Goal: Find specific page/section: Find specific page/section

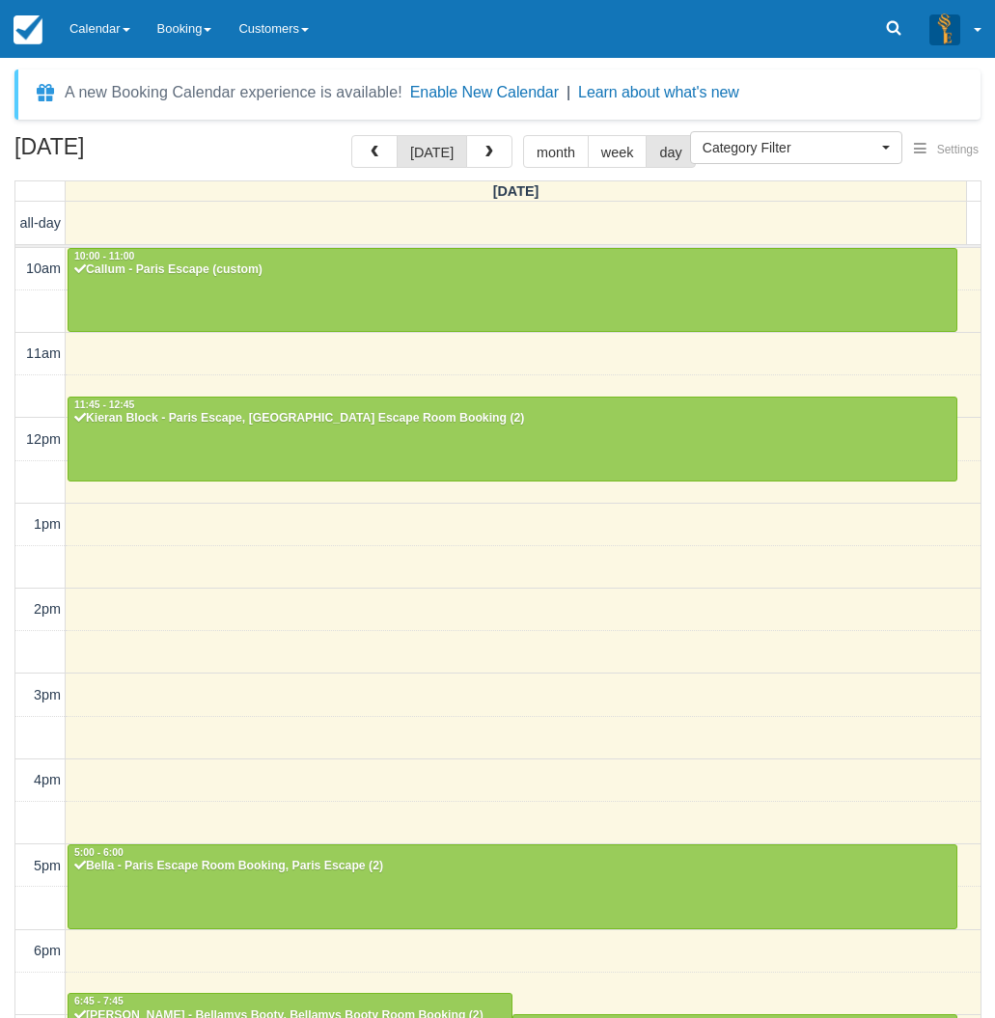
select select
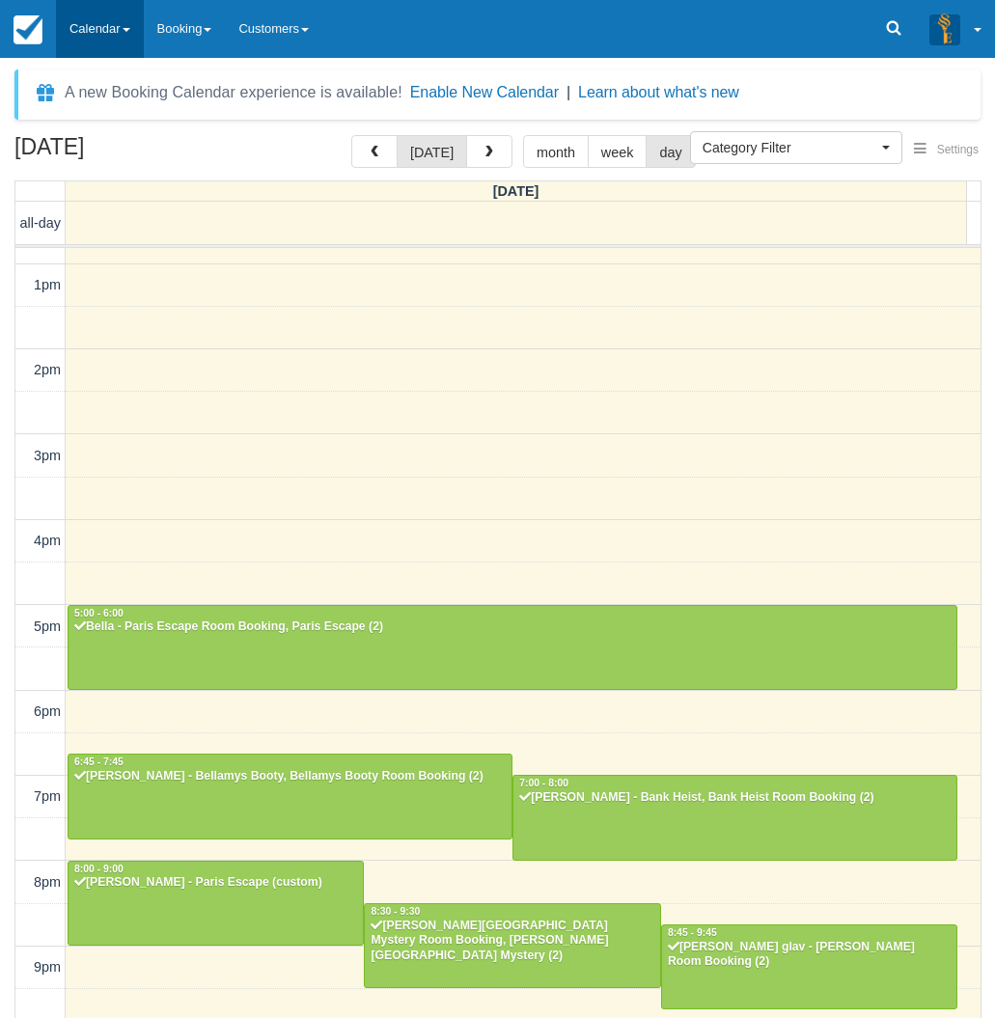
click at [133, 38] on link "Calendar" at bounding box center [100, 29] width 88 height 58
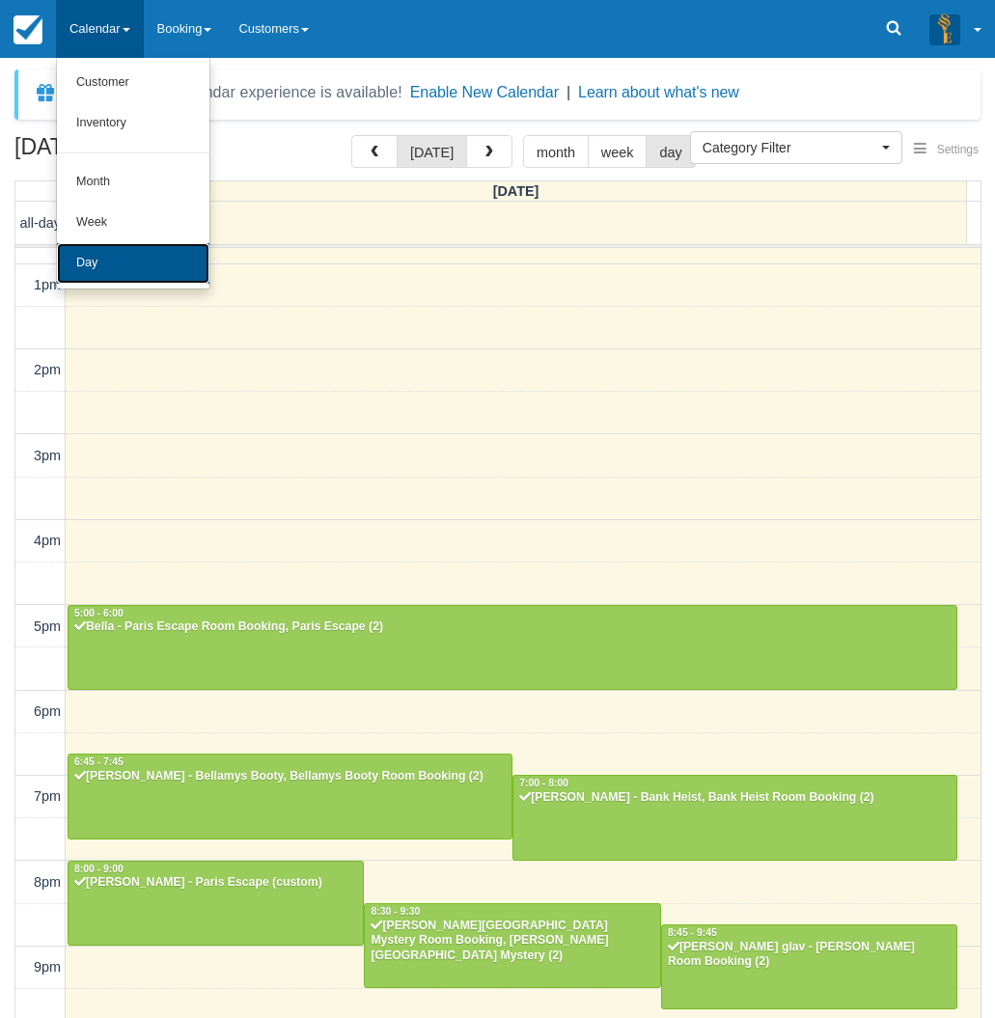
click at [129, 268] on link "Day" at bounding box center [133, 263] width 152 height 41
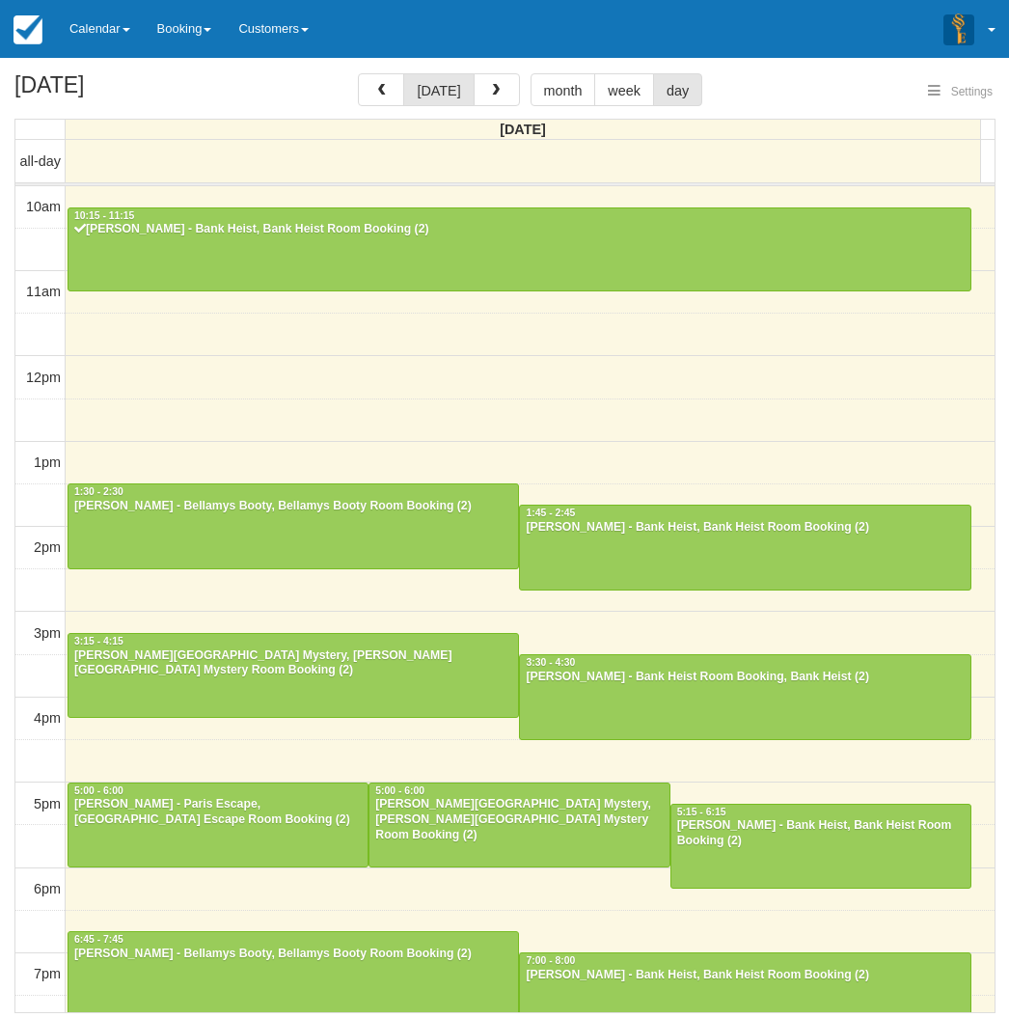
select select
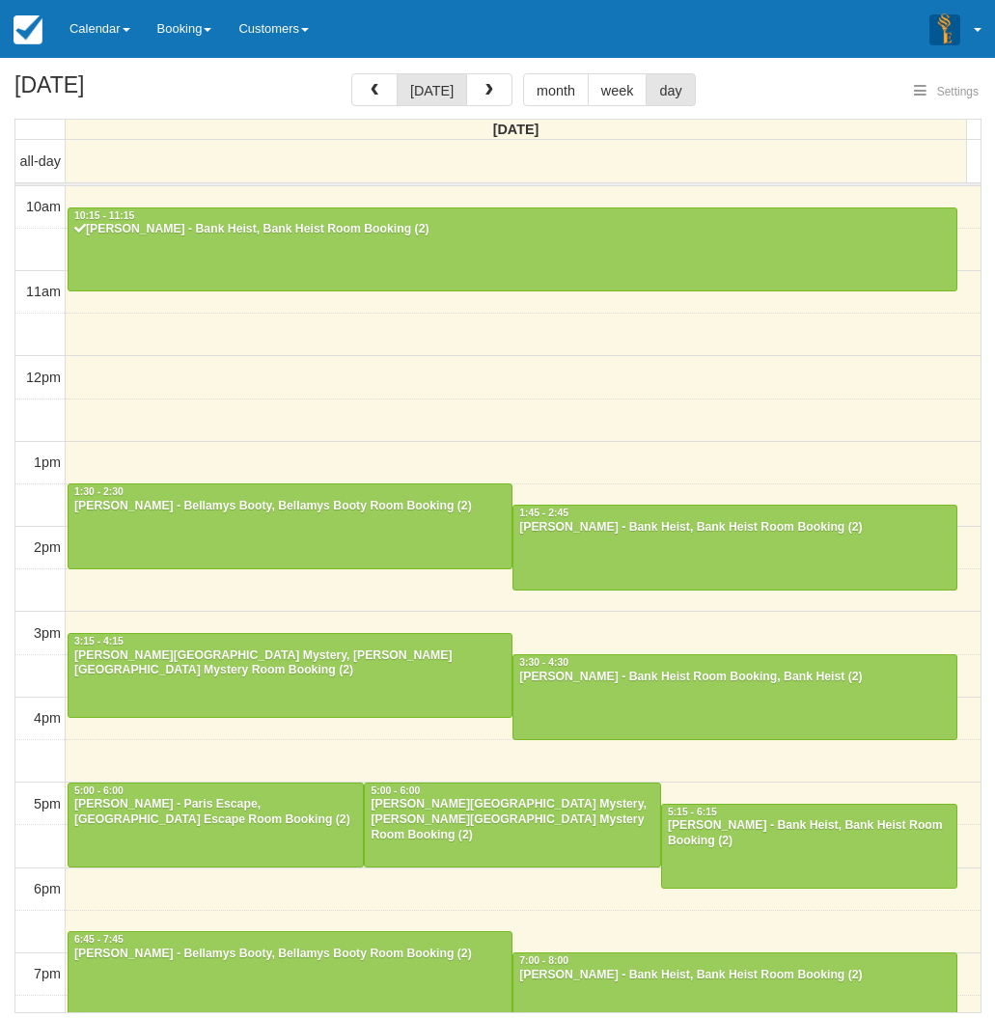
select select
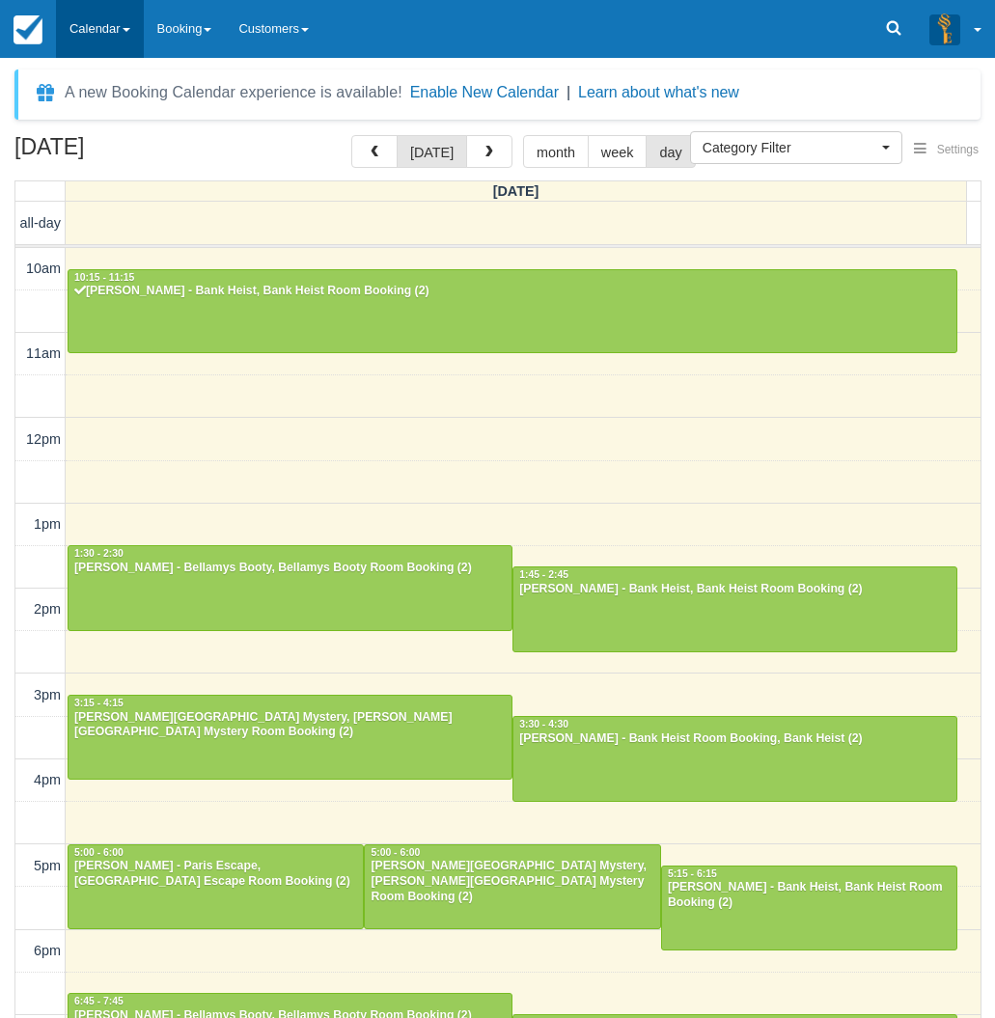
click at [87, 33] on link "Calendar" at bounding box center [100, 29] width 88 height 58
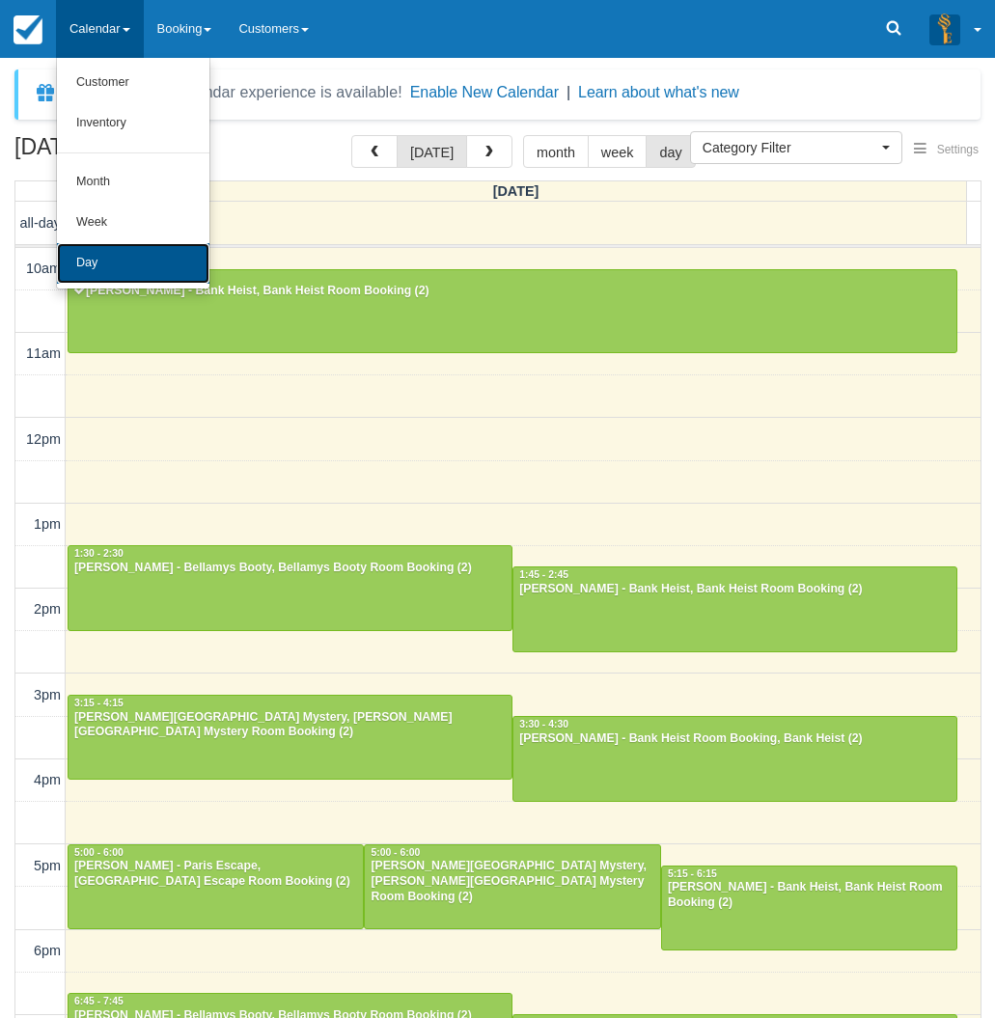
click at [146, 264] on link "Day" at bounding box center [133, 263] width 152 height 41
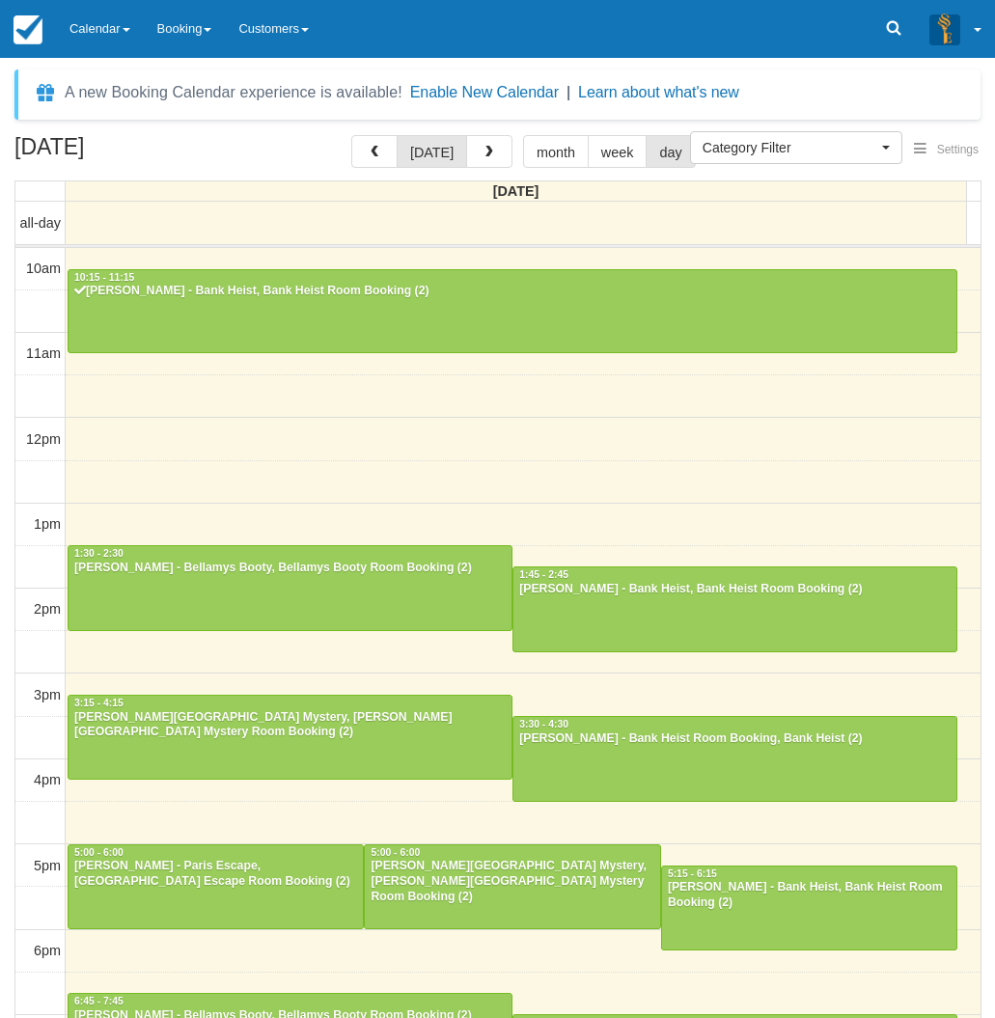
select select
click at [377, 152] on span "button" at bounding box center [375, 153] width 14 height 14
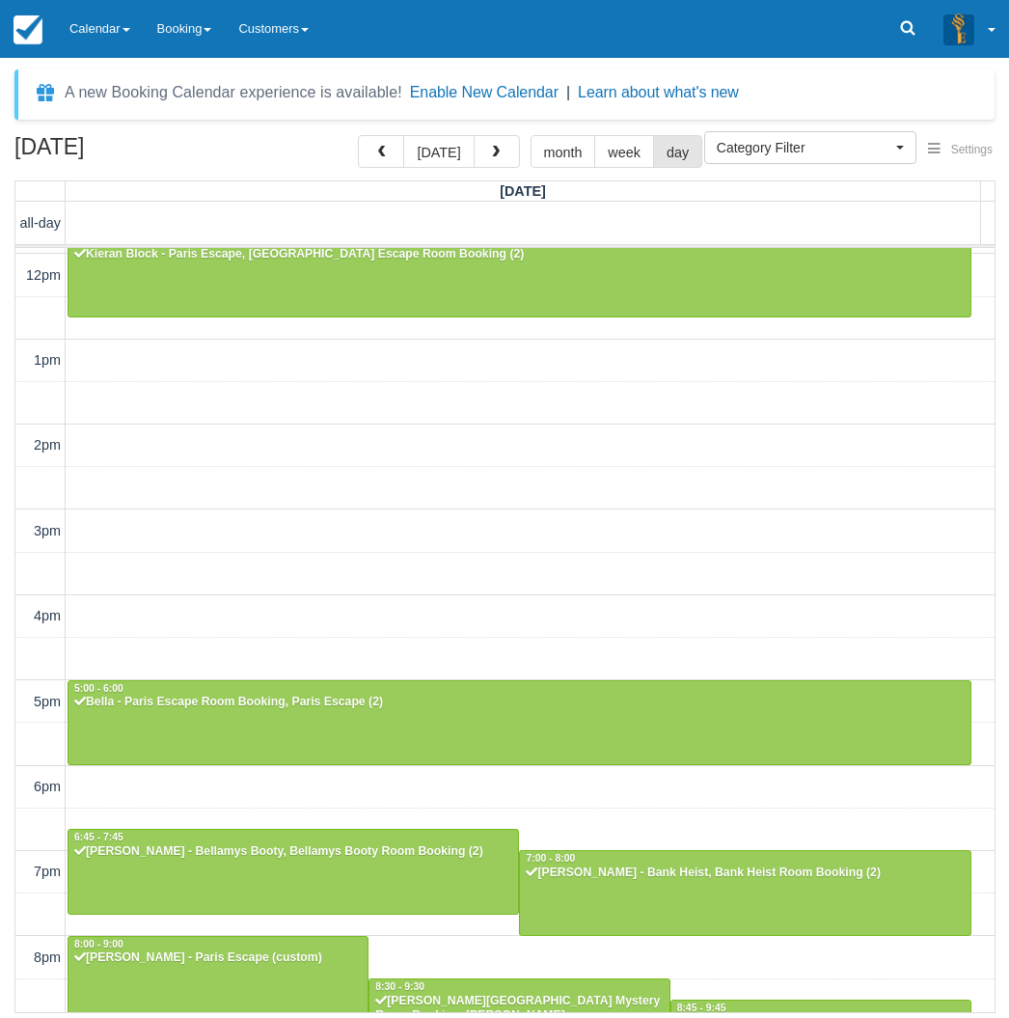
scroll to position [300, 0]
